Goal: Transaction & Acquisition: Book appointment/travel/reservation

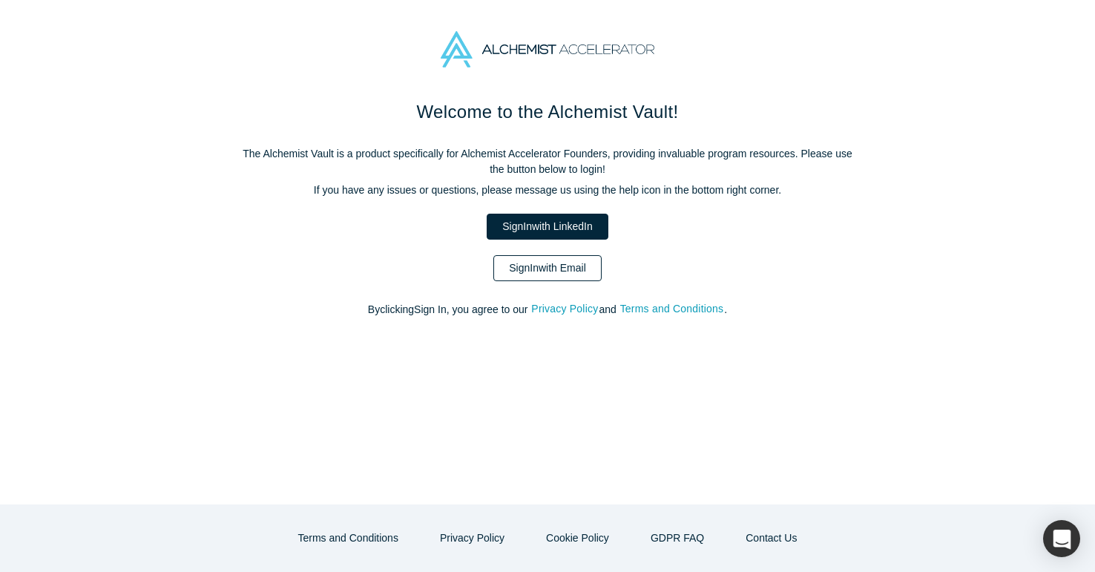
click at [537, 260] on link "Sign In with Email" at bounding box center [547, 268] width 108 height 26
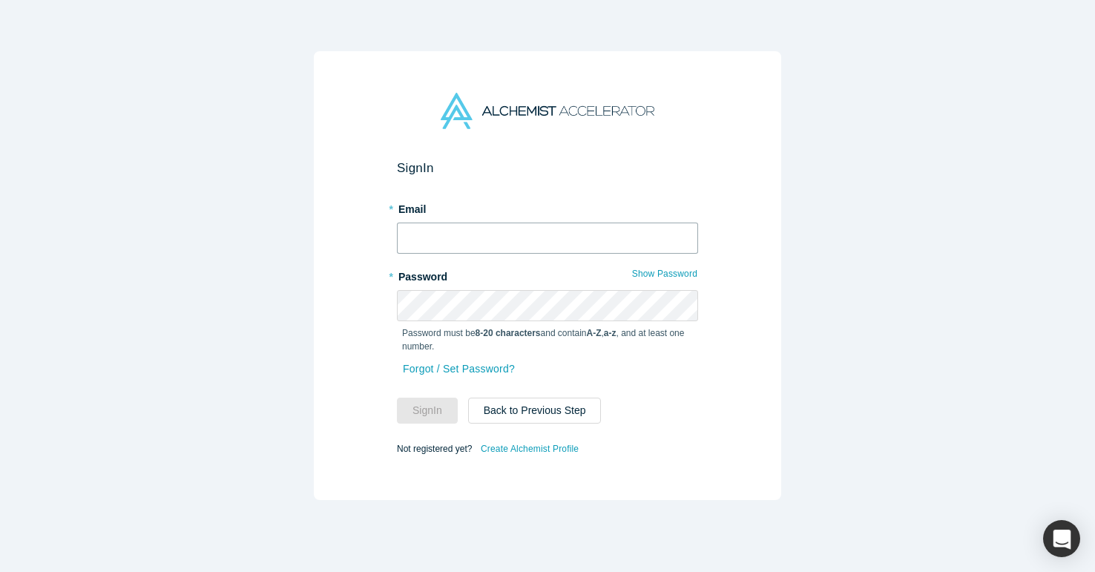
click at [441, 234] on input "text" at bounding box center [547, 238] width 301 height 31
type input "anku.chahal@sellwizr.com"
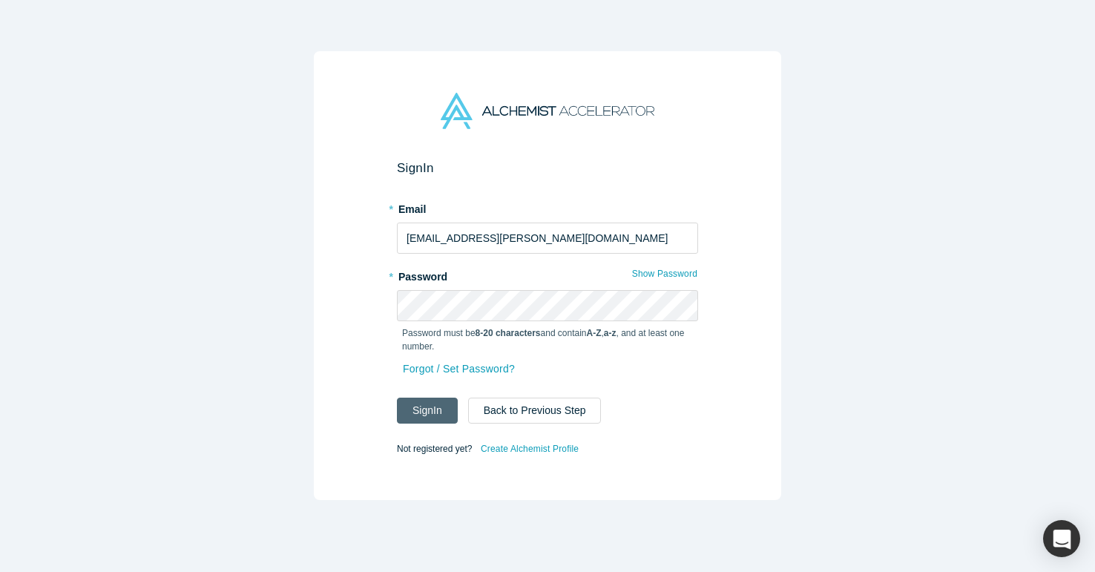
click at [427, 414] on button "Sign In" at bounding box center [427, 411] width 61 height 26
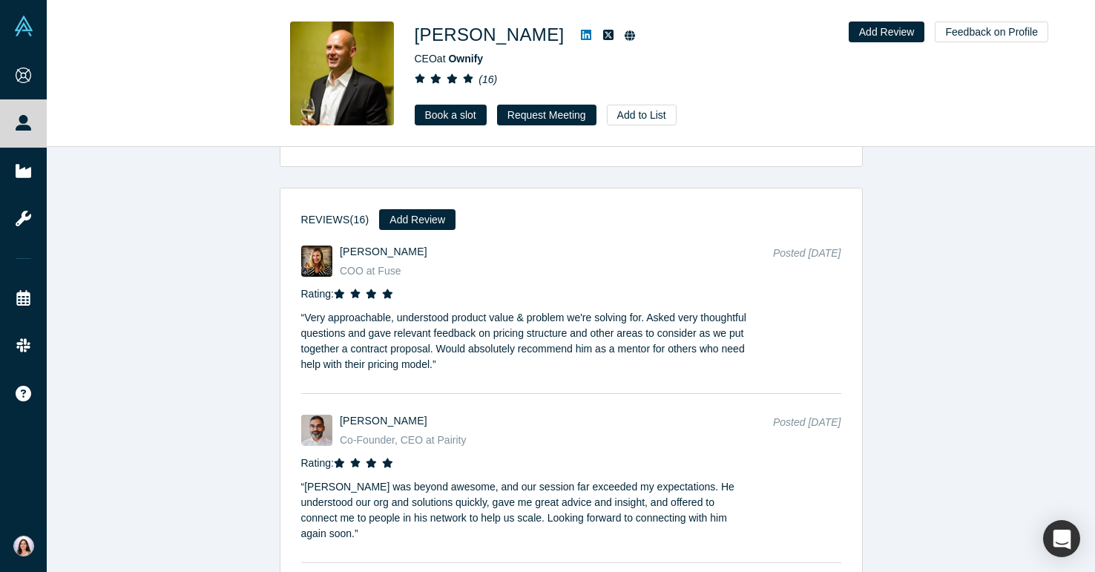
scroll to position [1758, 0]
click at [453, 121] on link "Book a slot" at bounding box center [451, 115] width 72 height 21
click at [581, 32] on icon at bounding box center [586, 35] width 10 height 10
click at [464, 111] on link "Book a slot" at bounding box center [451, 115] width 72 height 21
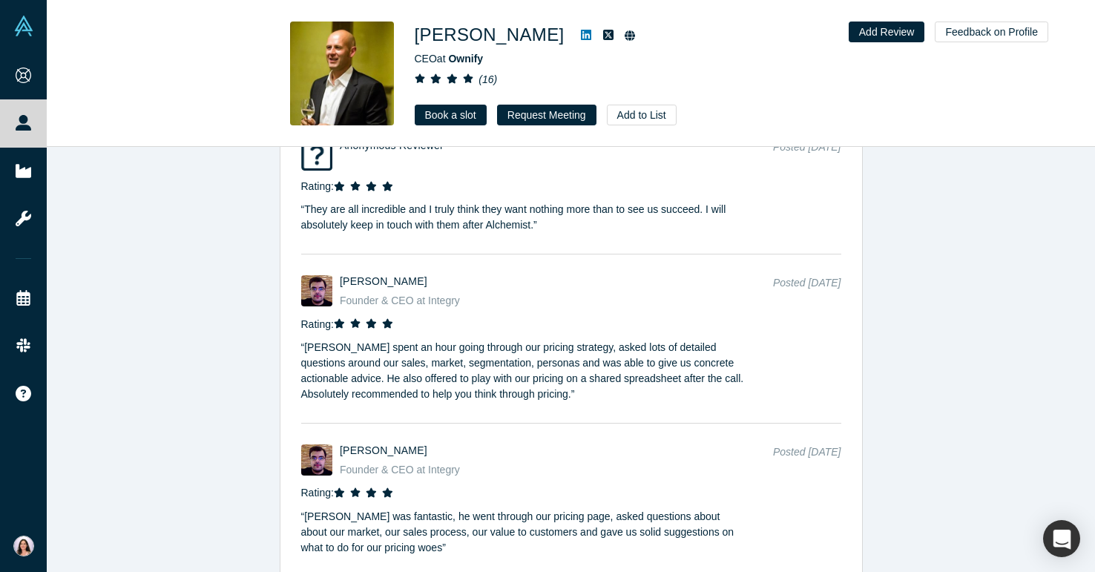
scroll to position [3648, 0]
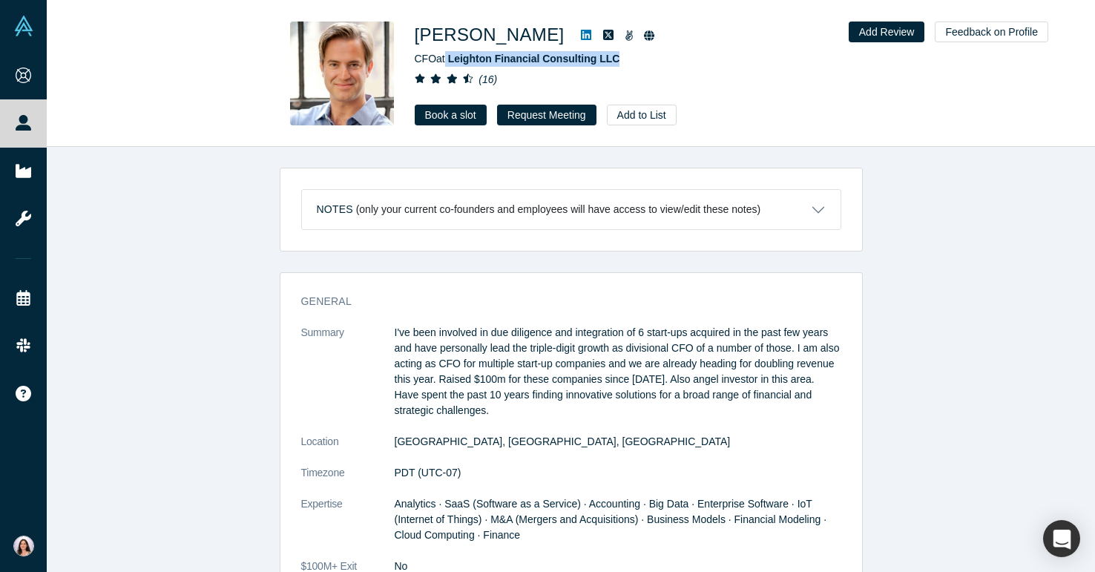
drag, startPoint x: 448, startPoint y: 58, endPoint x: 623, endPoint y: 62, distance: 174.4
click at [623, 62] on div "CFO at Leighton Financial Consulting LLC" at bounding box center [622, 59] width 415 height 16
copy span "Leighton Financial Consulting LLC"
click at [468, 117] on link "Book a slot" at bounding box center [451, 115] width 72 height 21
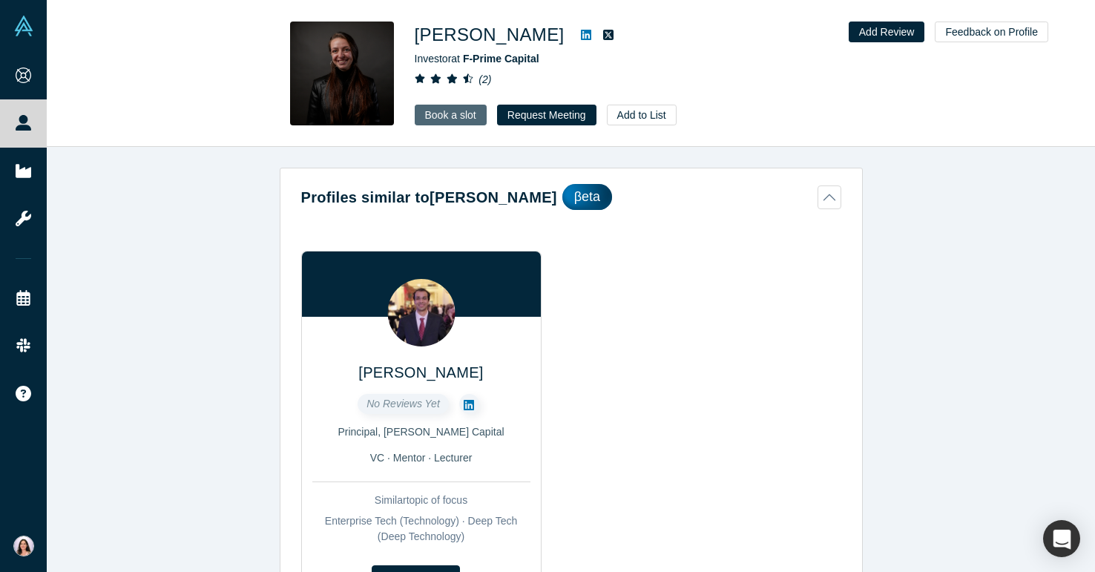
click at [456, 109] on link "Book a slot" at bounding box center [451, 115] width 72 height 21
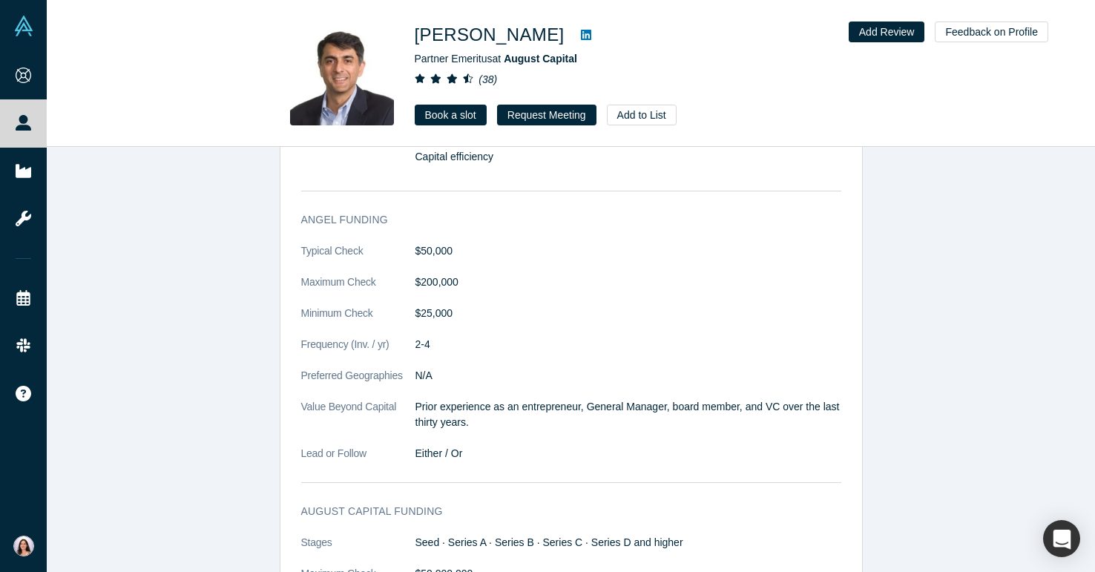
scroll to position [907, 0]
click at [456, 114] on link "Book a slot" at bounding box center [451, 115] width 72 height 21
